Goal: Task Accomplishment & Management: Manage account settings

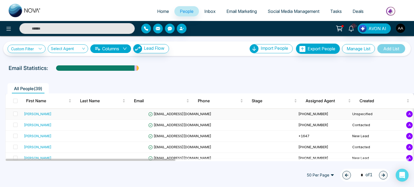
click at [186, 116] on span "[EMAIL_ADDRESS][DOMAIN_NAME]" at bounding box center [179, 114] width 63 height 4
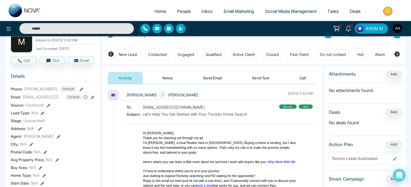
scroll to position [27, 0]
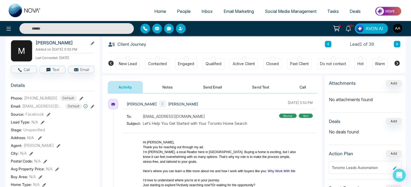
click at [176, 84] on button "Notes" at bounding box center [168, 87] width 32 height 12
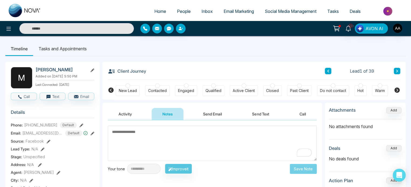
click at [115, 91] on div "New Lead Contacted Engaged Qualified Active Client Closed Past Client Do not co…" at bounding box center [254, 90] width 304 height 20
click at [177, 14] on span "People" at bounding box center [184, 11] width 14 height 5
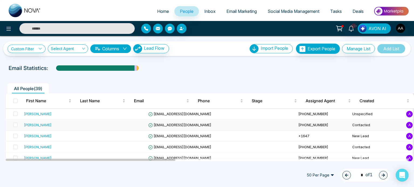
click at [46, 128] on div "[PERSON_NAME]" at bounding box center [37, 124] width 27 height 5
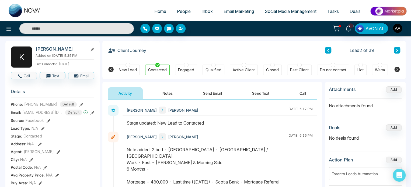
scroll to position [54, 0]
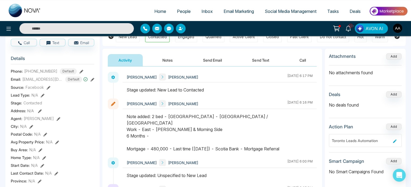
drag, startPoint x: 201, startPoint y: 119, endPoint x: 221, endPoint y: 158, distance: 43.4
click at [221, 152] on div "Note added: 2 bed - Townhouse Parking - Vaughan / Northyork Work - East - Lawre…" at bounding box center [220, 133] width 186 height 39
click at [208, 152] on div "Note added: 2 bed - Townhouse Parking - Vaughan / Northyork Work - East - Lawre…" at bounding box center [220, 133] width 186 height 39
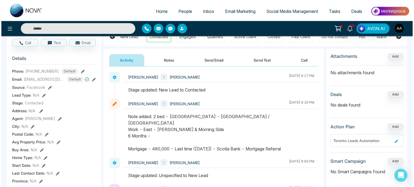
scroll to position [0, 0]
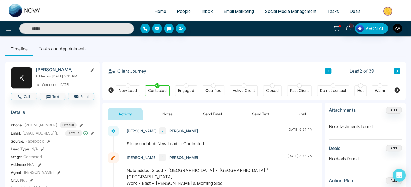
click at [180, 13] on span "People" at bounding box center [184, 11] width 14 height 5
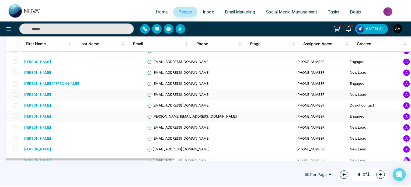
scroll to position [81, 0]
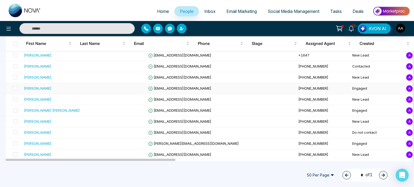
click at [44, 91] on div "[PERSON_NAME]" at bounding box center [37, 88] width 27 height 5
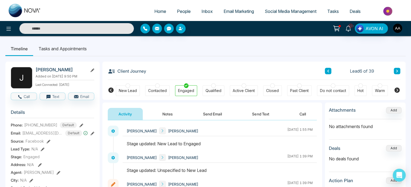
click at [80, 28] on input "text" at bounding box center [76, 28] width 115 height 11
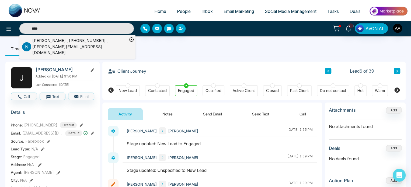
type input "****"
click at [62, 46] on div "[PERSON_NAME] , [PHONE_NUMBER] , [PERSON_NAME][EMAIL_ADDRESS][DOMAIN_NAME]" at bounding box center [79, 47] width 95 height 18
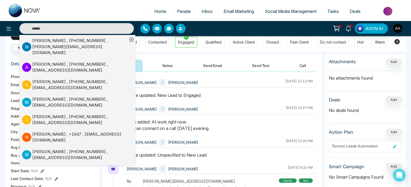
scroll to position [54, 0]
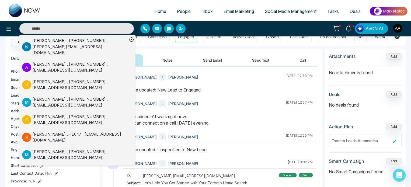
click at [253, 126] on div "Note added: At work right now. We can connect on a call [DATE] evening." at bounding box center [220, 120] width 186 height 13
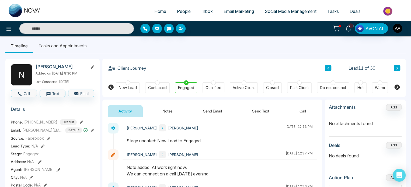
scroll to position [0, 0]
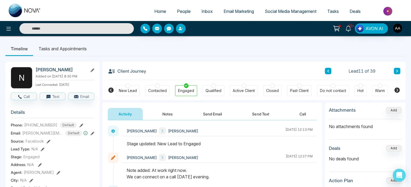
click at [164, 118] on button "Notes" at bounding box center [168, 114] width 32 height 12
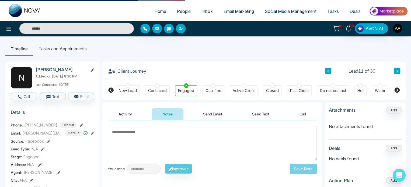
scroll to position [27, 0]
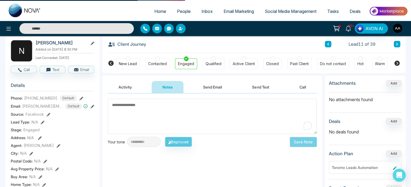
click at [127, 89] on button "Activity" at bounding box center [125, 87] width 35 height 12
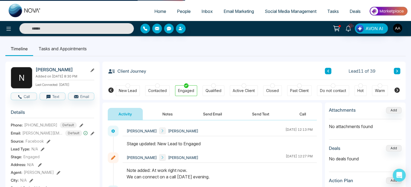
click at [177, 14] on span "People" at bounding box center [184, 11] width 14 height 5
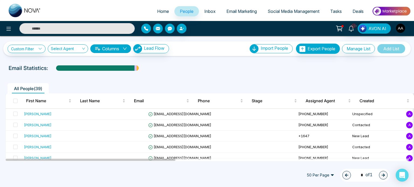
click at [101, 28] on input "text" at bounding box center [76, 28] width 115 height 11
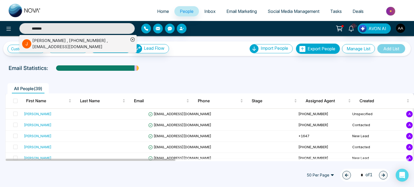
type input "*******"
click at [55, 42] on div "[PERSON_NAME] , [PHONE_NUMBER] , [EMAIL_ADDRESS][DOMAIN_NAME]" at bounding box center [80, 44] width 96 height 12
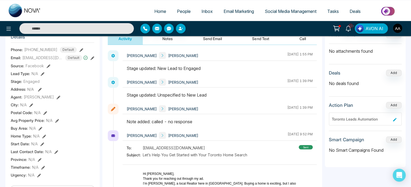
scroll to position [108, 0]
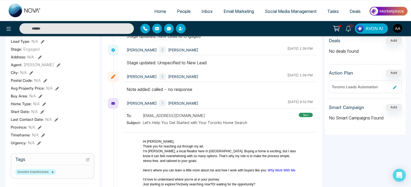
click at [104, 26] on input "text" at bounding box center [76, 28] width 115 height 11
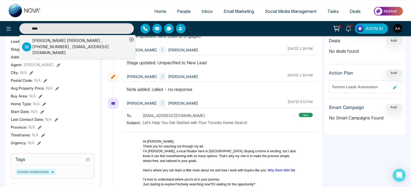
type input "****"
click at [64, 48] on div "[PERSON_NAME] [PERSON_NAME] , [PHONE_NUMBER] , [EMAIL_ADDRESS][DOMAIN_NAME]" at bounding box center [79, 47] width 95 height 18
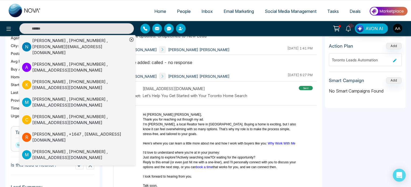
click at [131, 40] on icon at bounding box center [132, 40] width 2 height 2
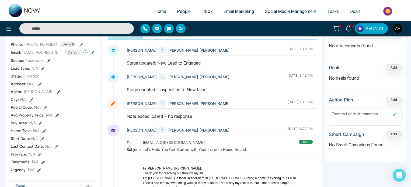
scroll to position [54, 0]
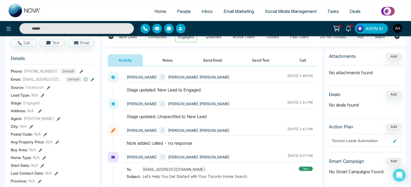
drag, startPoint x: 197, startPoint y: 121, endPoint x: 239, endPoint y: 122, distance: 42.1
click at [239, 120] on div "Stage updated: Unspecified to New Lead" at bounding box center [220, 117] width 186 height 6
click at [246, 125] on div at bounding box center [220, 120] width 194 height 12
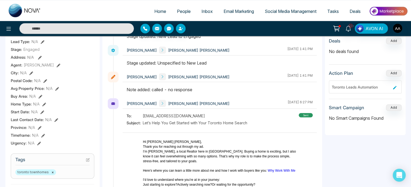
scroll to position [108, 0]
click at [178, 14] on span "People" at bounding box center [184, 11] width 14 height 5
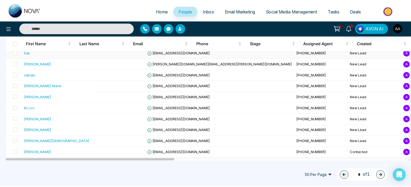
scroll to position [384, 0]
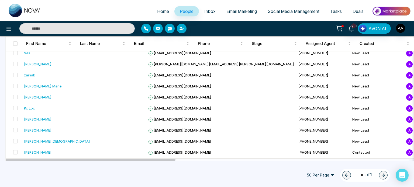
click at [92, 31] on input "text" at bounding box center [76, 28] width 115 height 11
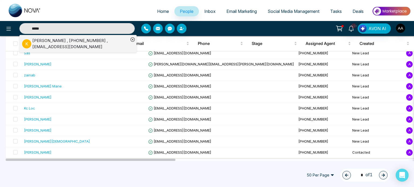
type input "*****"
click at [53, 46] on div "[PERSON_NAME] , [PHONE_NUMBER] , [EMAIL_ADDRESS][DOMAIN_NAME]" at bounding box center [80, 44] width 96 height 12
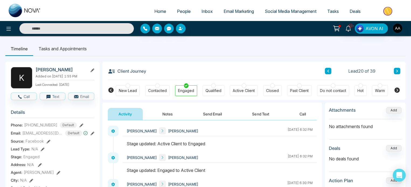
click at [397, 91] on icon at bounding box center [397, 90] width 6 height 6
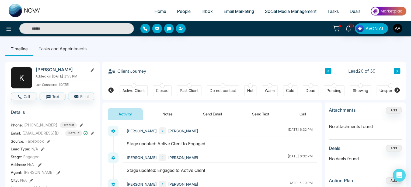
scroll to position [0, 120]
click at [111, 91] on icon at bounding box center [110, 90] width 5 height 5
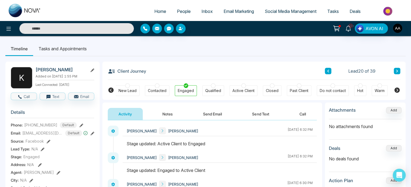
scroll to position [0, 0]
